Goal: Task Accomplishment & Management: Manage account settings

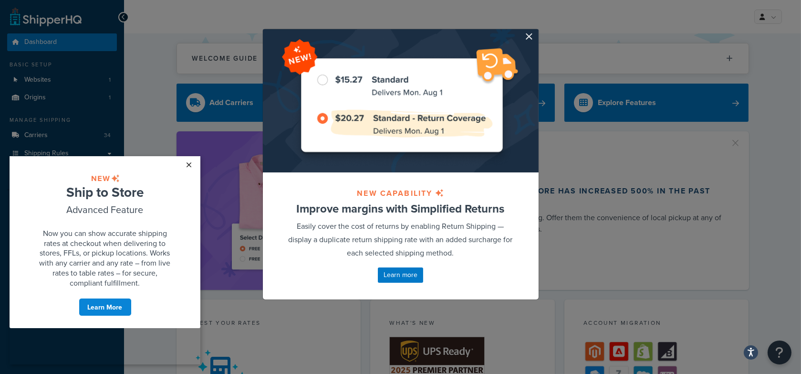
click at [190, 160] on link "×" at bounding box center [189, 164] width 17 height 17
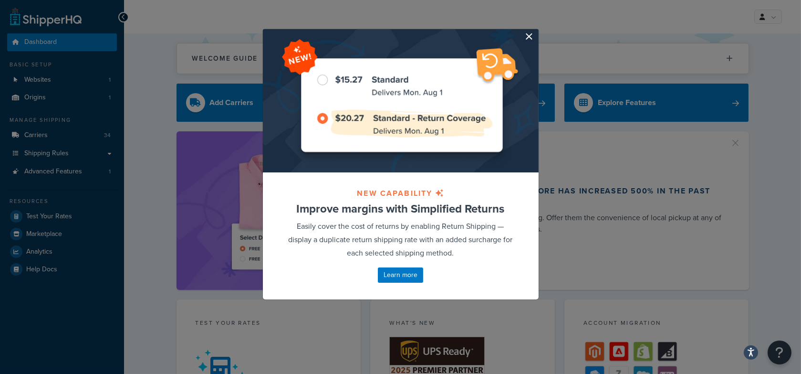
click at [536, 31] on button "button" at bounding box center [537, 30] width 2 height 2
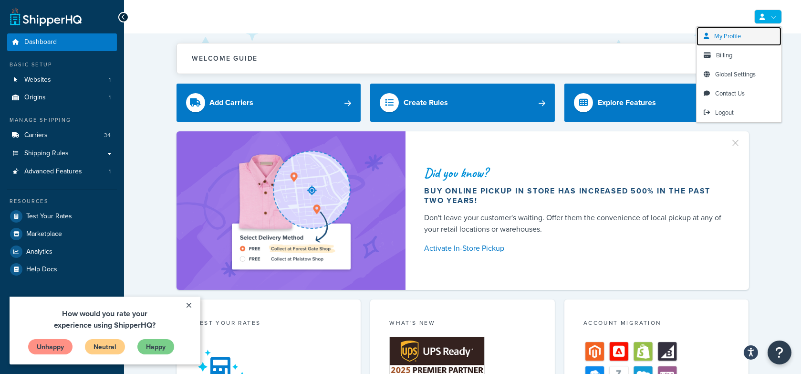
drag, startPoint x: 736, startPoint y: 37, endPoint x: 721, endPoint y: 37, distance: 14.8
click at [736, 37] on span "My Profile" at bounding box center [727, 35] width 27 height 9
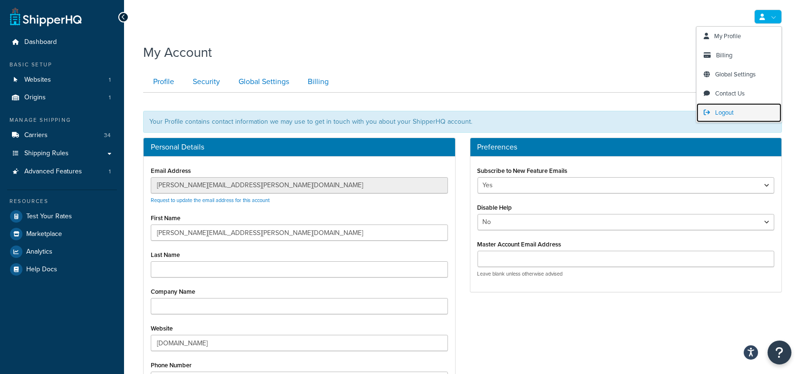
click at [735, 107] on link "Logout" at bounding box center [739, 112] width 85 height 19
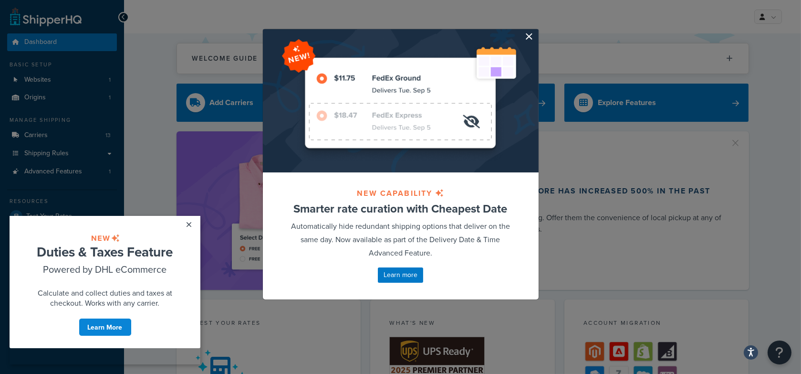
click at [536, 31] on button "button" at bounding box center [537, 30] width 2 height 2
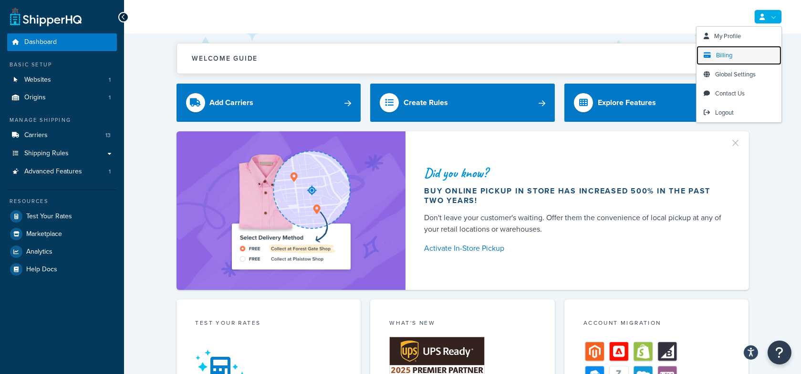
drag, startPoint x: 719, startPoint y: 53, endPoint x: 712, endPoint y: 51, distance: 7.4
click at [719, 53] on span "Billing" at bounding box center [724, 55] width 16 height 9
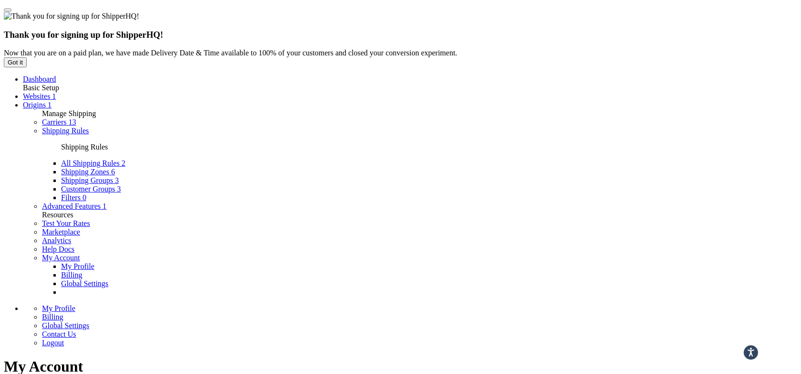
scroll to position [33, 0]
click at [56, 94] on link "Websites 1" at bounding box center [39, 98] width 33 height 8
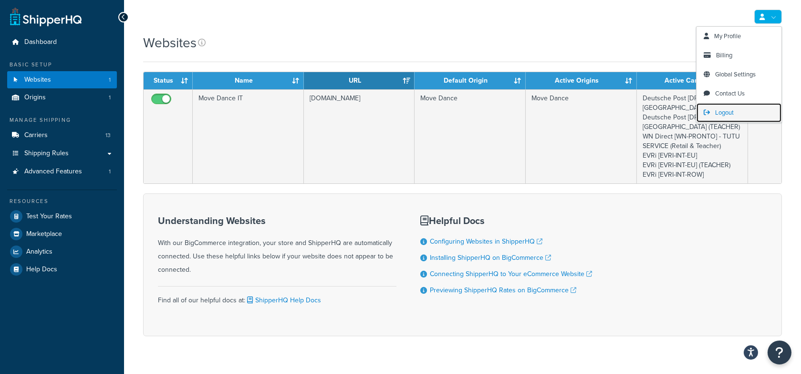
click at [726, 105] on link "Logout" at bounding box center [739, 112] width 85 height 19
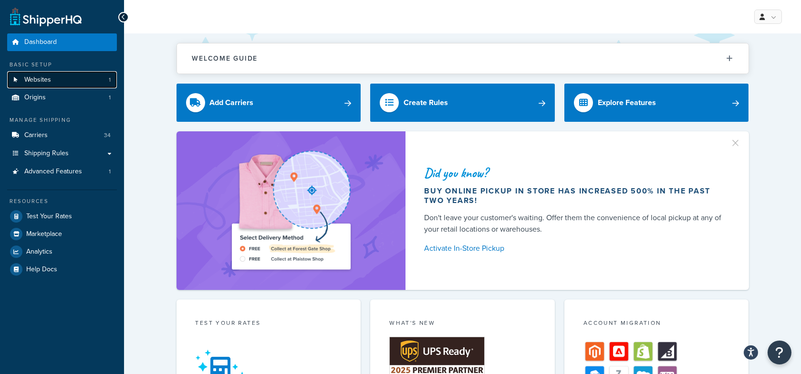
click at [82, 78] on link "Websites 1" at bounding box center [62, 80] width 110 height 18
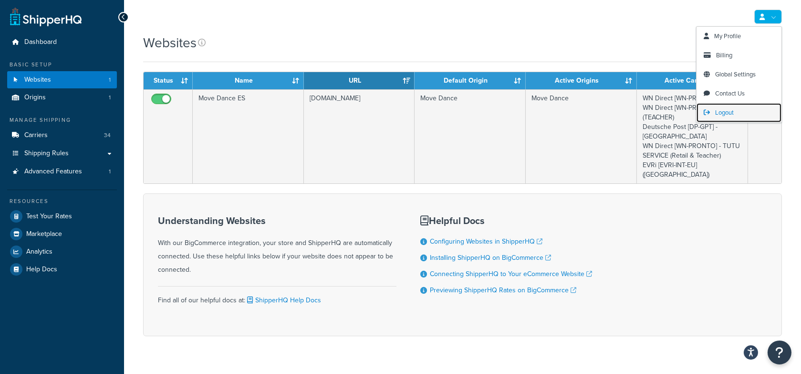
click at [723, 114] on span "Logout" at bounding box center [724, 112] width 19 height 9
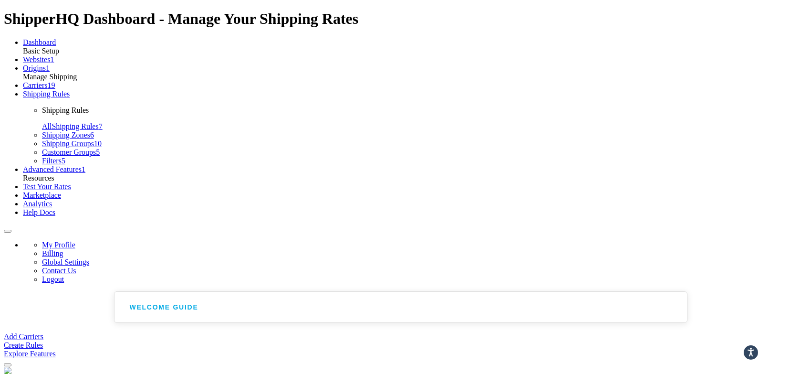
click at [54, 63] on link "Websites 1" at bounding box center [38, 59] width 31 height 8
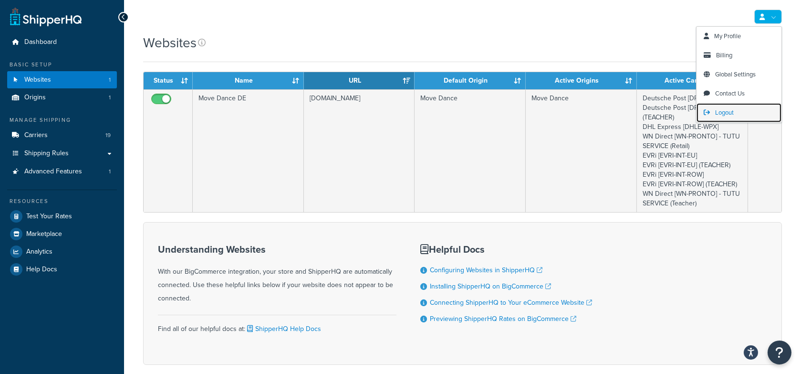
click at [720, 110] on span "Logout" at bounding box center [724, 112] width 19 height 9
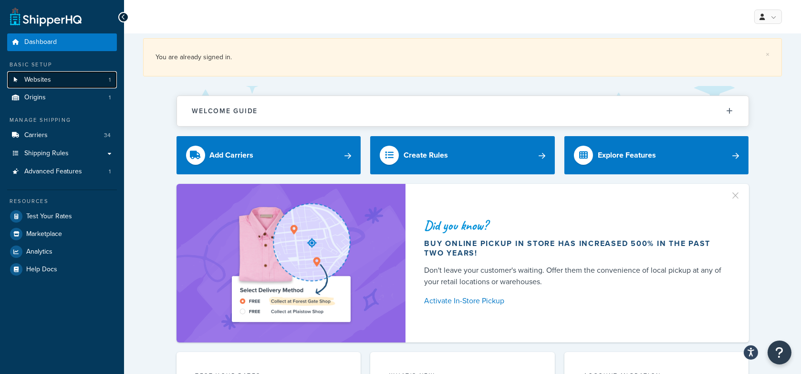
click at [79, 77] on link "Websites 1" at bounding box center [62, 80] width 110 height 18
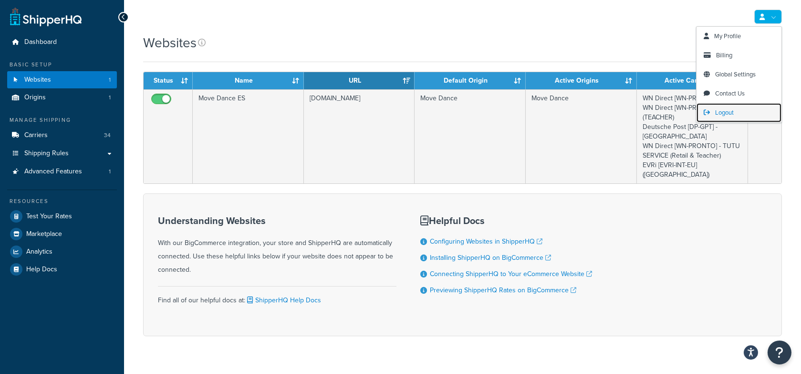
click at [721, 110] on span "Logout" at bounding box center [724, 112] width 19 height 9
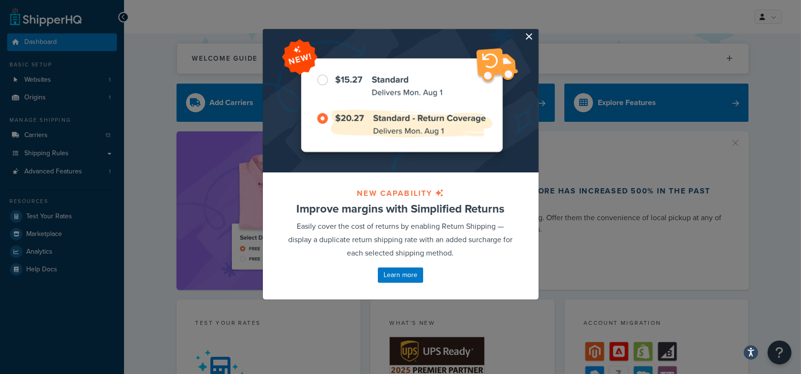
click at [536, 31] on button "button" at bounding box center [537, 30] width 2 height 2
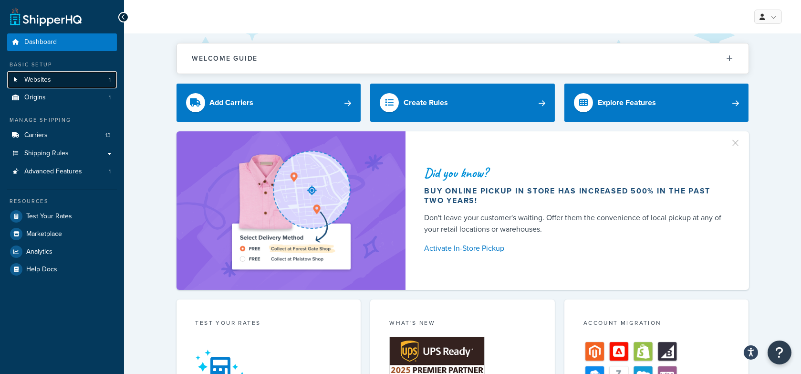
click at [100, 81] on link "Websites 1" at bounding box center [62, 80] width 110 height 18
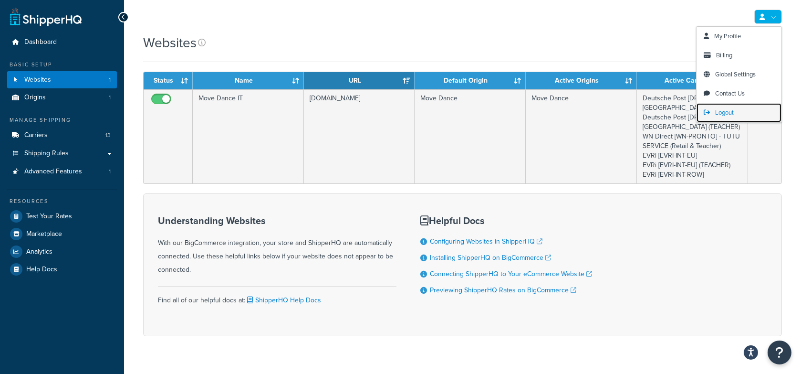
click at [739, 111] on link "Logout" at bounding box center [739, 112] width 85 height 19
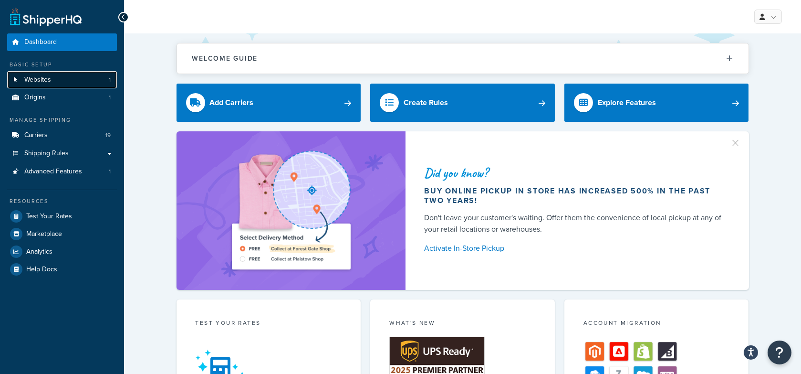
click at [77, 81] on link "Websites 1" at bounding box center [62, 80] width 110 height 18
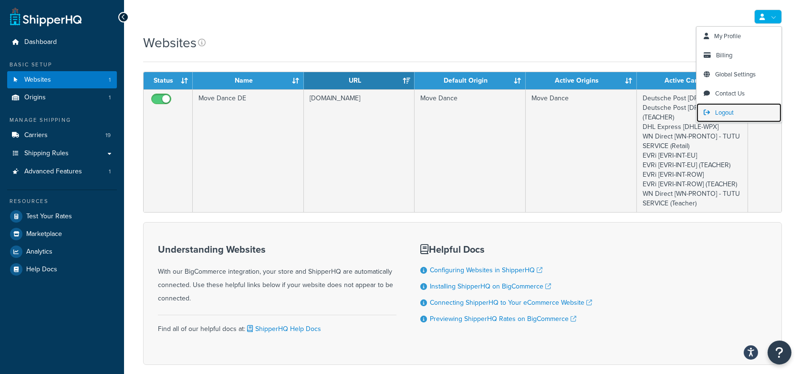
click at [711, 108] on link "Logout" at bounding box center [739, 112] width 85 height 19
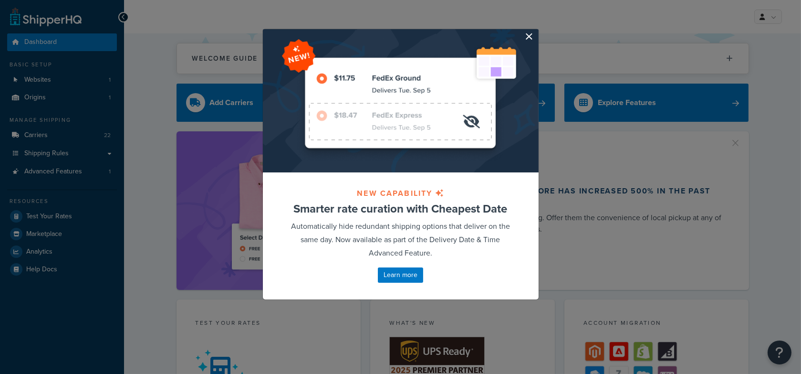
click at [536, 31] on button "button" at bounding box center [537, 30] width 2 height 2
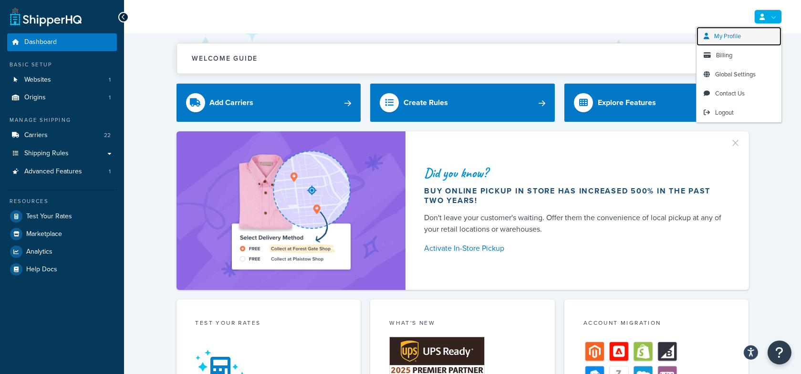
click at [725, 38] on span "My Profile" at bounding box center [727, 35] width 27 height 9
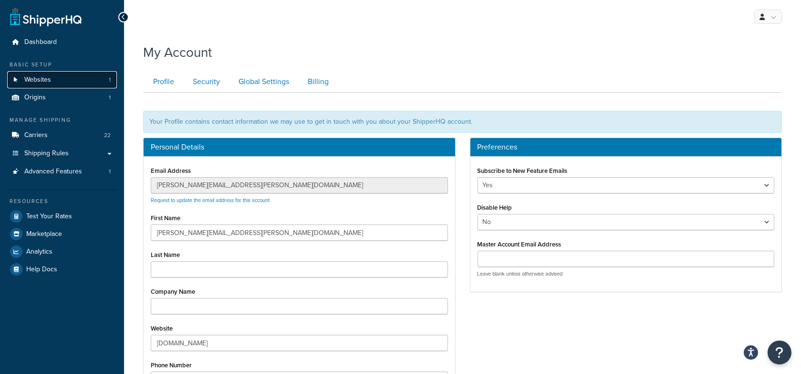
click at [70, 76] on link "Websites 1" at bounding box center [62, 80] width 110 height 18
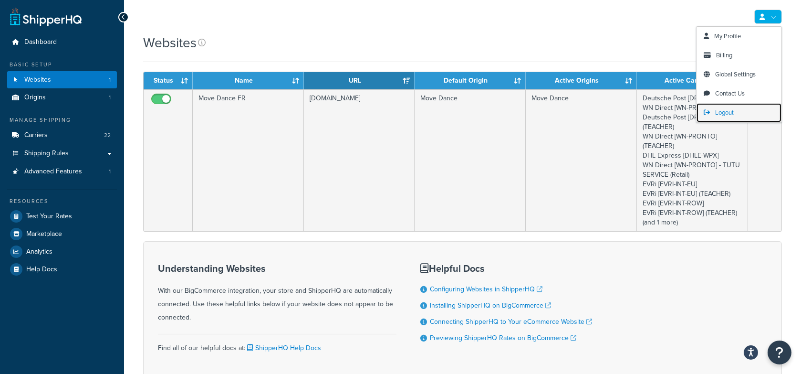
click at [727, 112] on span "Logout" at bounding box center [724, 112] width 19 height 9
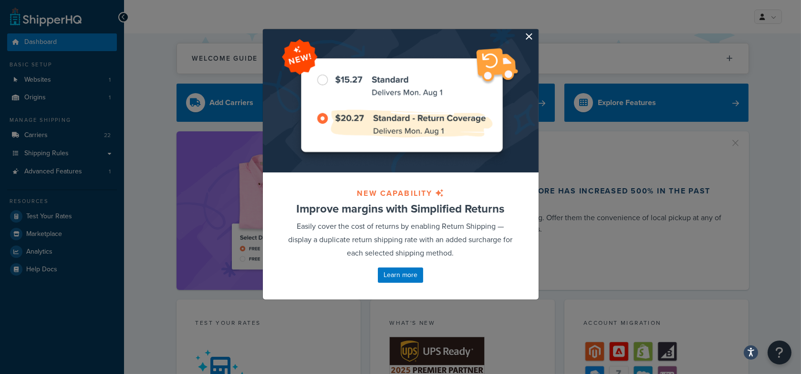
click at [536, 31] on button "button" at bounding box center [537, 30] width 2 height 2
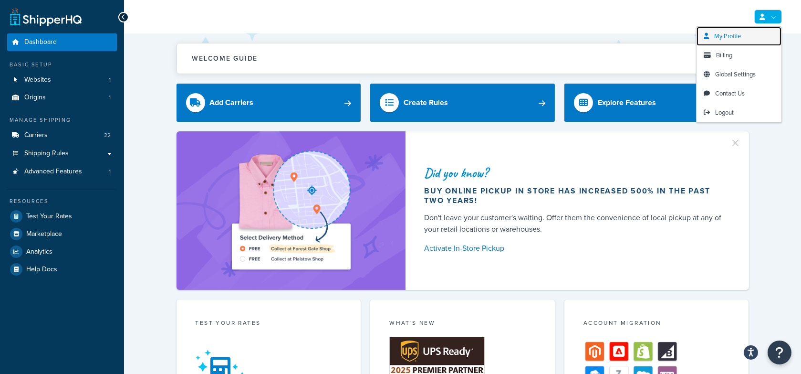
click at [725, 41] on link "My Profile" at bounding box center [739, 36] width 85 height 19
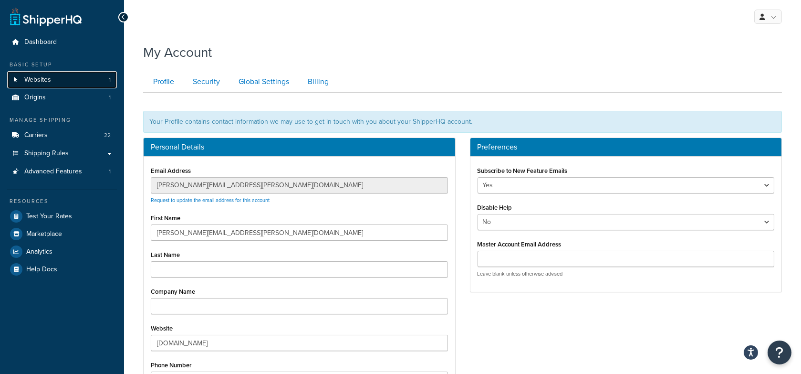
click at [73, 75] on link "Websites 1" at bounding box center [62, 80] width 110 height 18
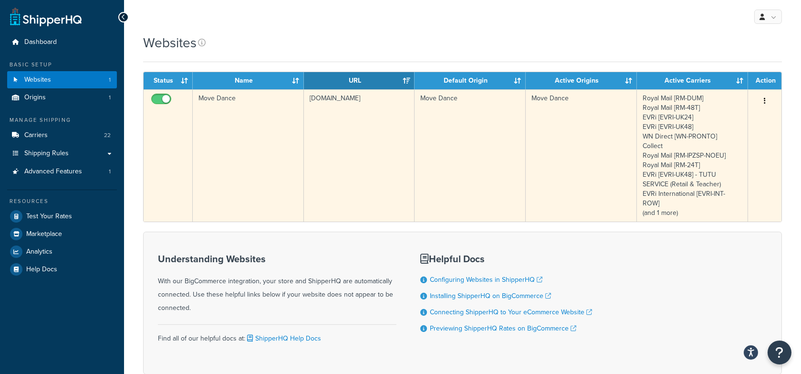
click at [211, 120] on td "Move Dance" at bounding box center [248, 155] width 111 height 132
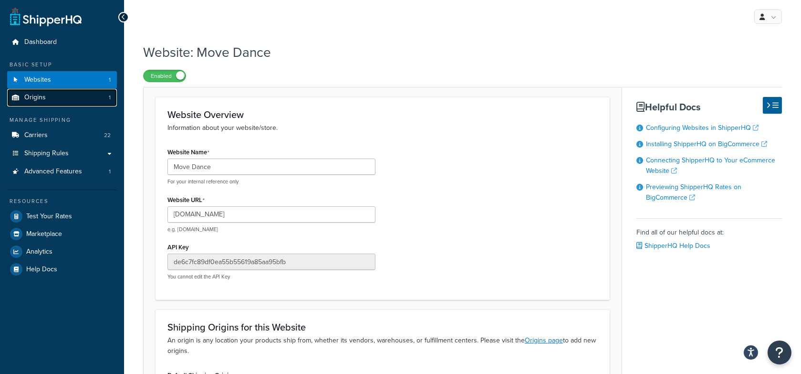
click at [88, 94] on link "Origins 1" at bounding box center [62, 98] width 110 height 18
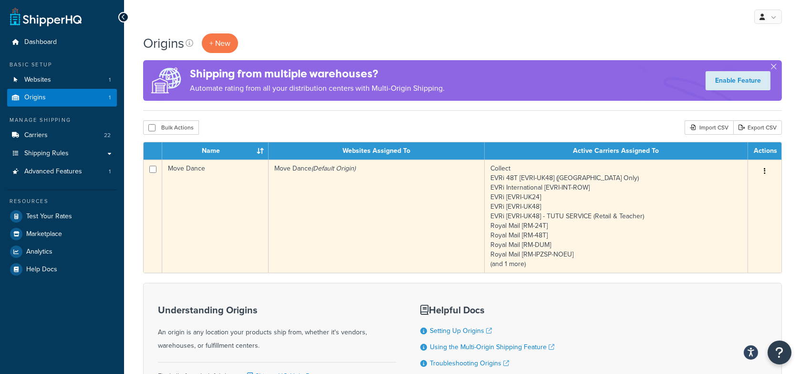
click at [366, 234] on td "Move Dance (Default Origin)" at bounding box center [377, 215] width 216 height 113
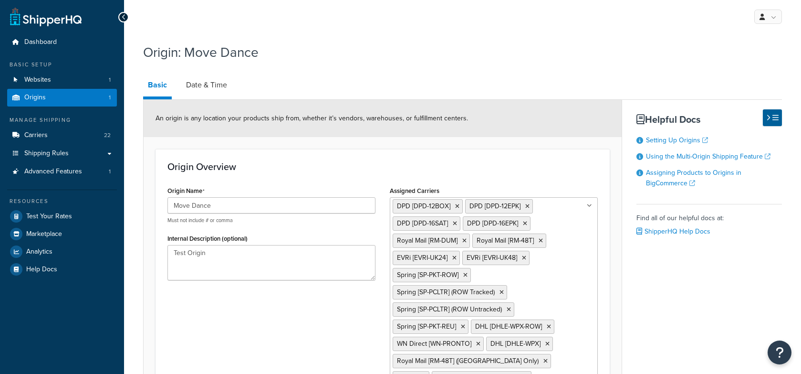
select select "1226"
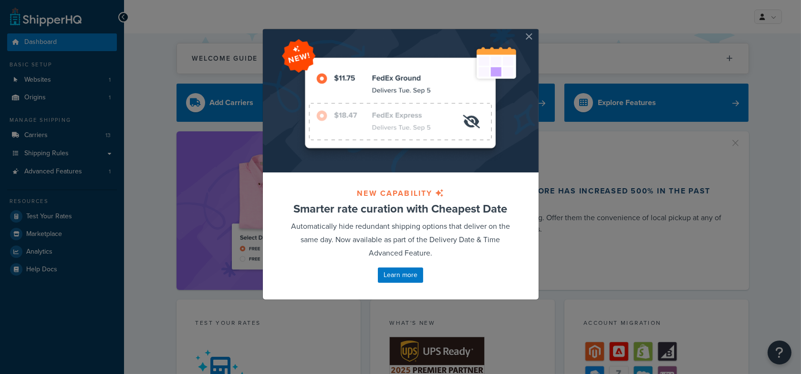
drag, startPoint x: 529, startPoint y: 34, endPoint x: 535, endPoint y: 46, distance: 13.9
click at [536, 31] on button "button" at bounding box center [537, 30] width 2 height 2
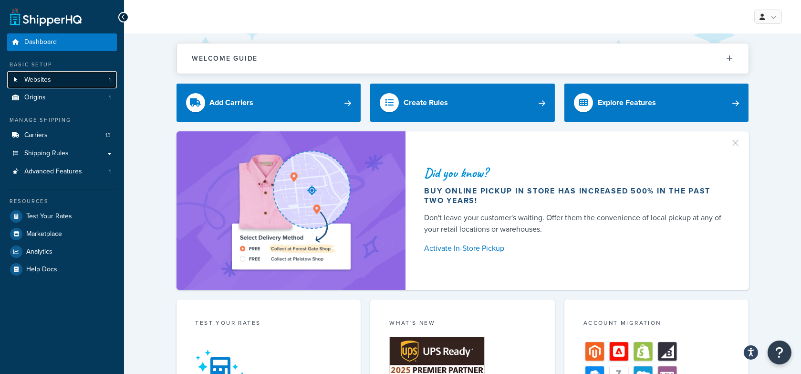
click at [59, 80] on link "Websites 1" at bounding box center [62, 80] width 110 height 18
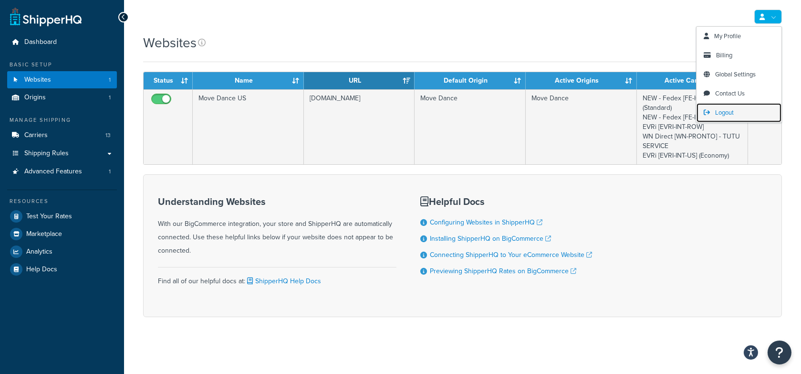
click at [728, 109] on span "Logout" at bounding box center [724, 112] width 19 height 9
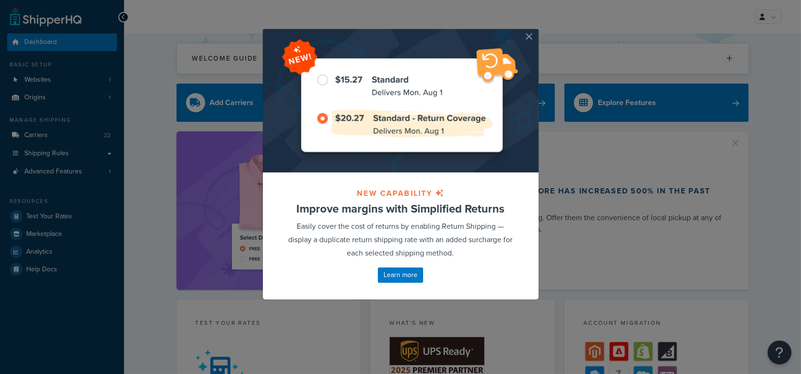
drag, startPoint x: 528, startPoint y: 37, endPoint x: 611, endPoint y: 59, distance: 85.9
click at [536, 31] on button "button" at bounding box center [537, 30] width 2 height 2
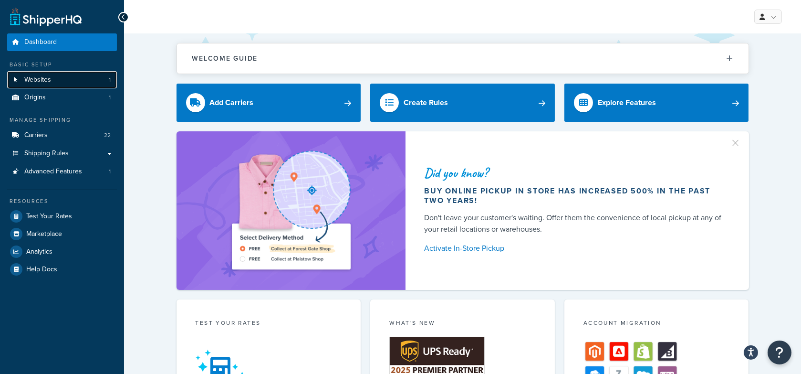
click at [99, 83] on link "Websites 1" at bounding box center [62, 80] width 110 height 18
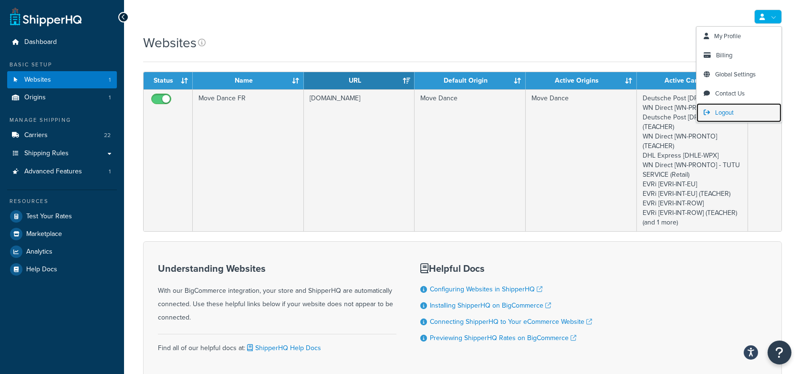
click at [727, 108] on span "Logout" at bounding box center [724, 112] width 19 height 9
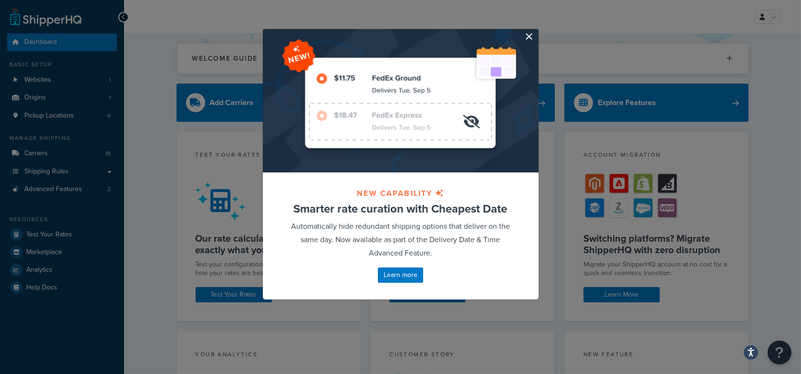
click at [536, 31] on button "button" at bounding box center [537, 30] width 2 height 2
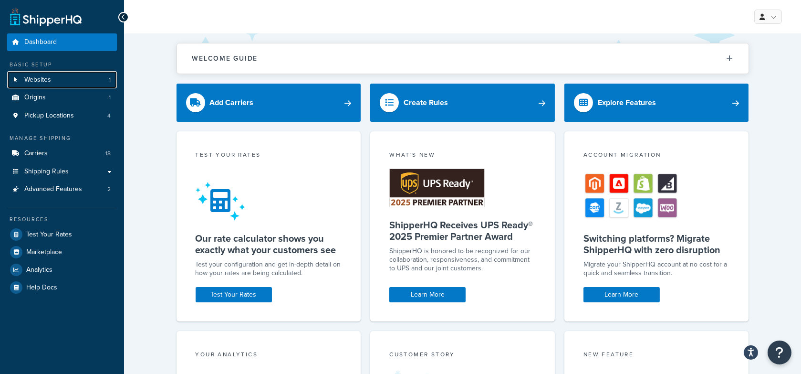
drag, startPoint x: 103, startPoint y: 77, endPoint x: 172, endPoint y: 82, distance: 69.4
click at [103, 77] on link "Websites 1" at bounding box center [62, 80] width 110 height 18
